Goal: Find specific page/section: Find specific page/section

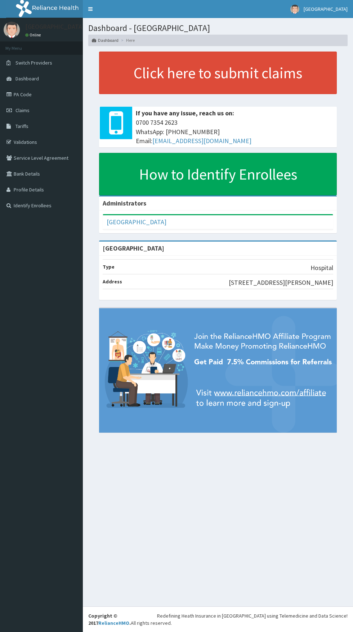
click at [23, 94] on link "PA Code" at bounding box center [41, 95] width 83 height 16
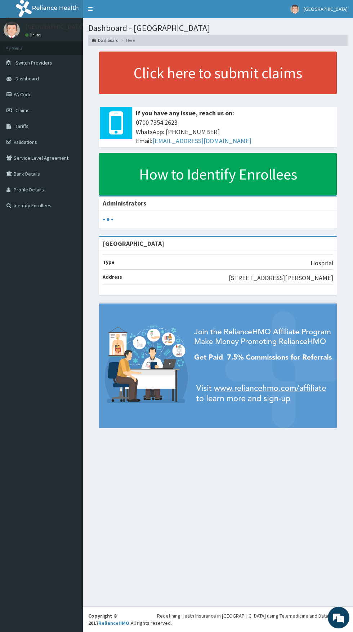
click at [10, 94] on icon at bounding box center [9, 94] width 7 height 5
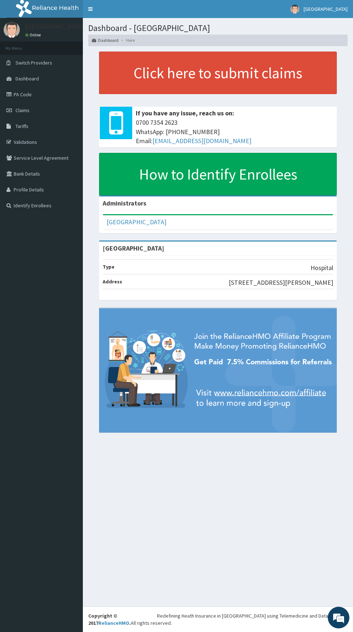
click at [28, 142] on link "Validations" at bounding box center [41, 142] width 83 height 16
